Goal: Navigation & Orientation: Find specific page/section

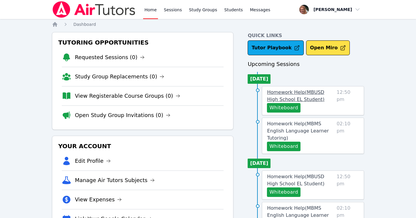
click at [312, 91] on span "Homework Help ( MBUSD High School EL Student )" at bounding box center [295, 95] width 57 height 13
click at [309, 129] on span "Homework Help ( MBMS English Language Learner Tutoring )" at bounding box center [298, 131] width 62 height 20
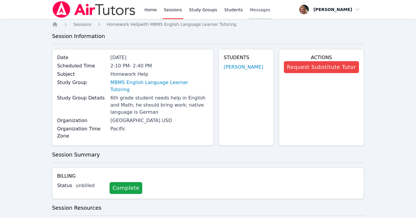
click at [261, 10] on span "Messages" at bounding box center [260, 10] width 21 height 6
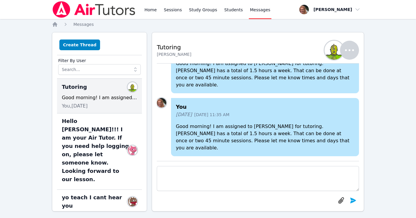
click at [351, 53] on icon "button" at bounding box center [350, 50] width 14 height 14
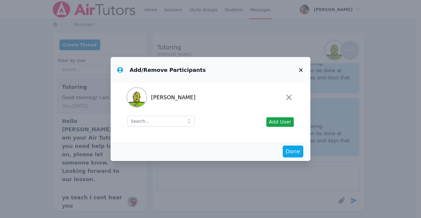
click at [300, 70] on icon "button" at bounding box center [301, 70] width 4 height 4
